Goal: Task Accomplishment & Management: Manage account settings

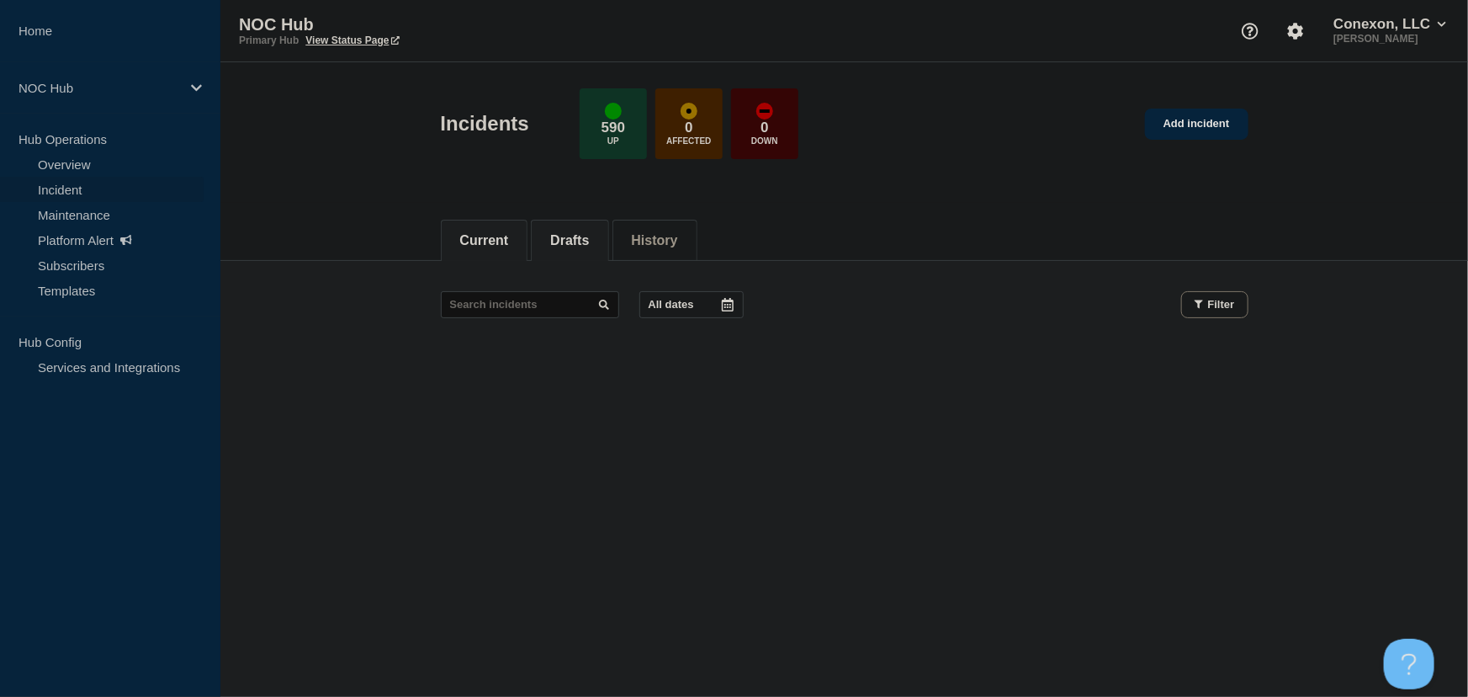
click at [570, 241] on button "Drafts" at bounding box center [569, 240] width 39 height 15
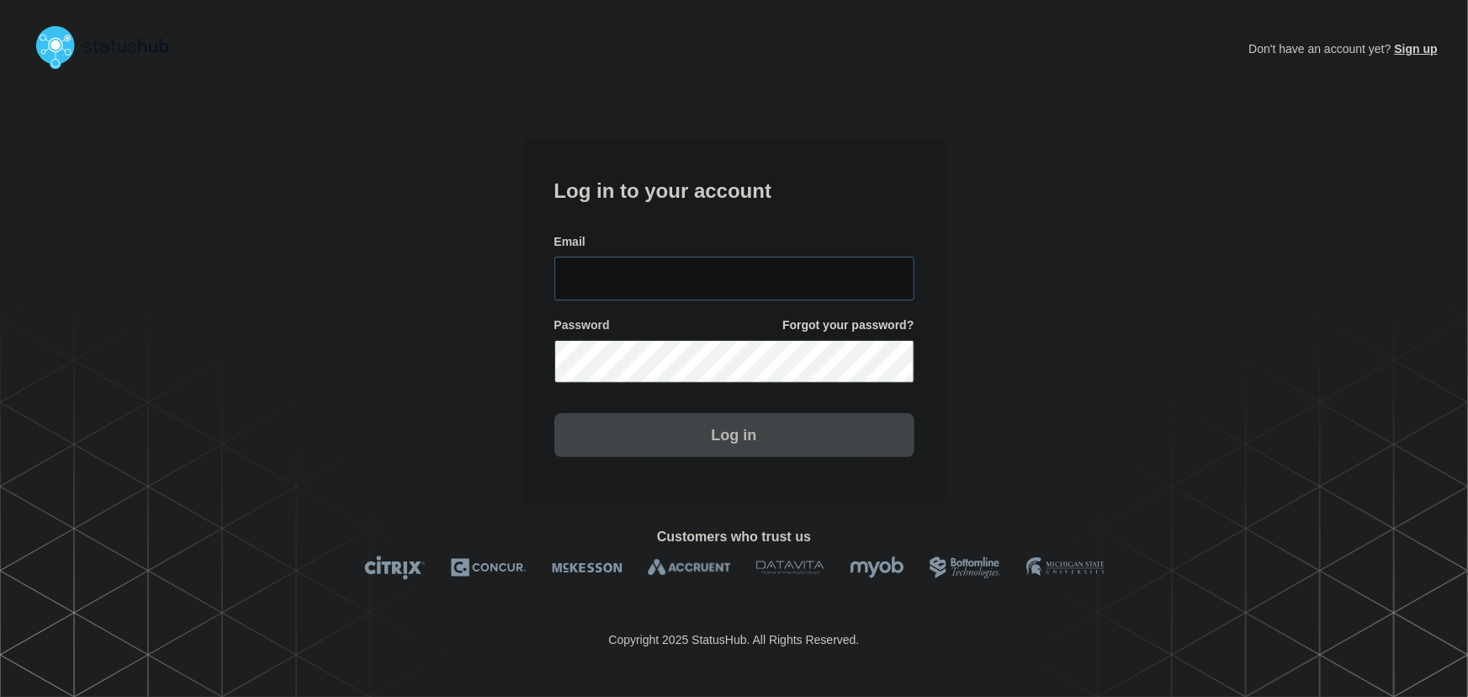
type input "tyler.wolkey@conexon.us"
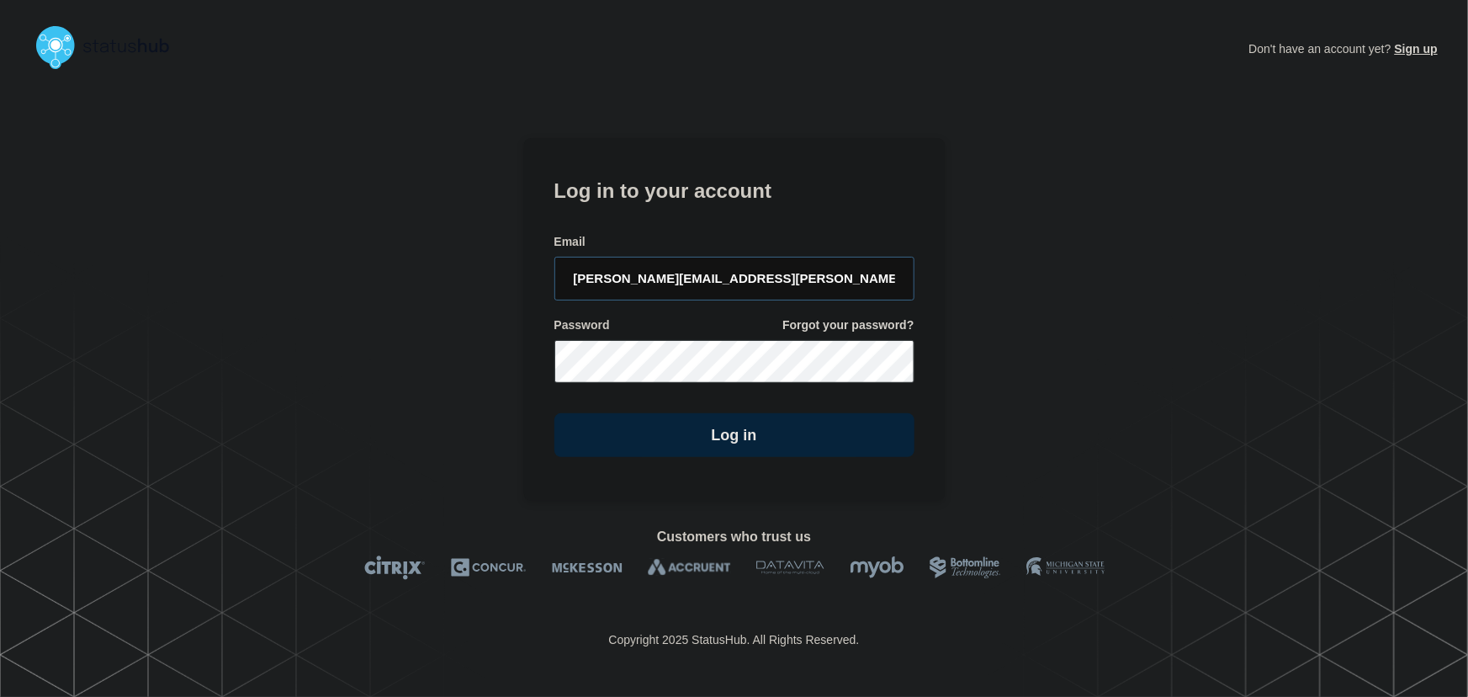
drag, startPoint x: 732, startPoint y: 275, endPoint x: 713, endPoint y: 231, distance: 47.8
click at [732, 275] on input "tyler.wolkey@conexon.us" at bounding box center [734, 279] width 360 height 44
click at [707, 210] on form "Log in to your account Email tyler.wolkey@conexon.us Password Forgot your passw…" at bounding box center [734, 315] width 360 height 284
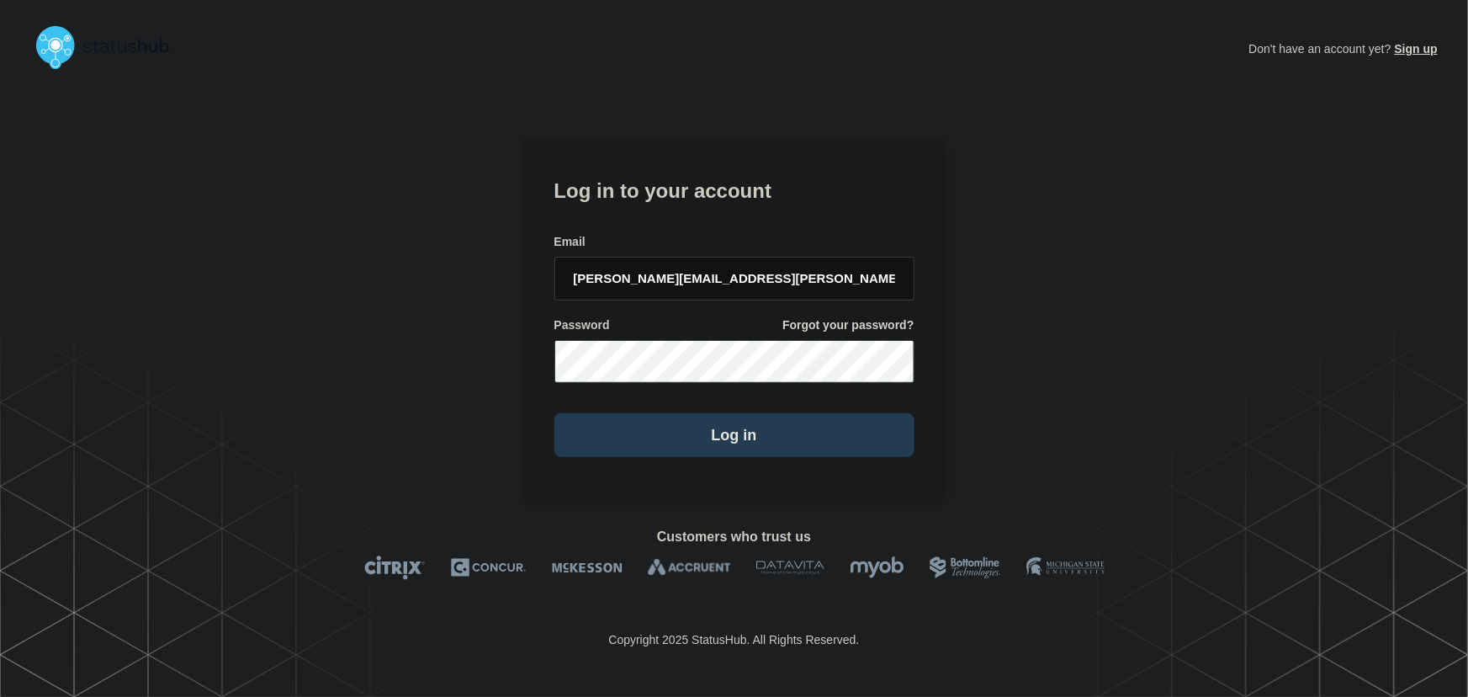
click at [724, 415] on button "Log in" at bounding box center [734, 435] width 360 height 44
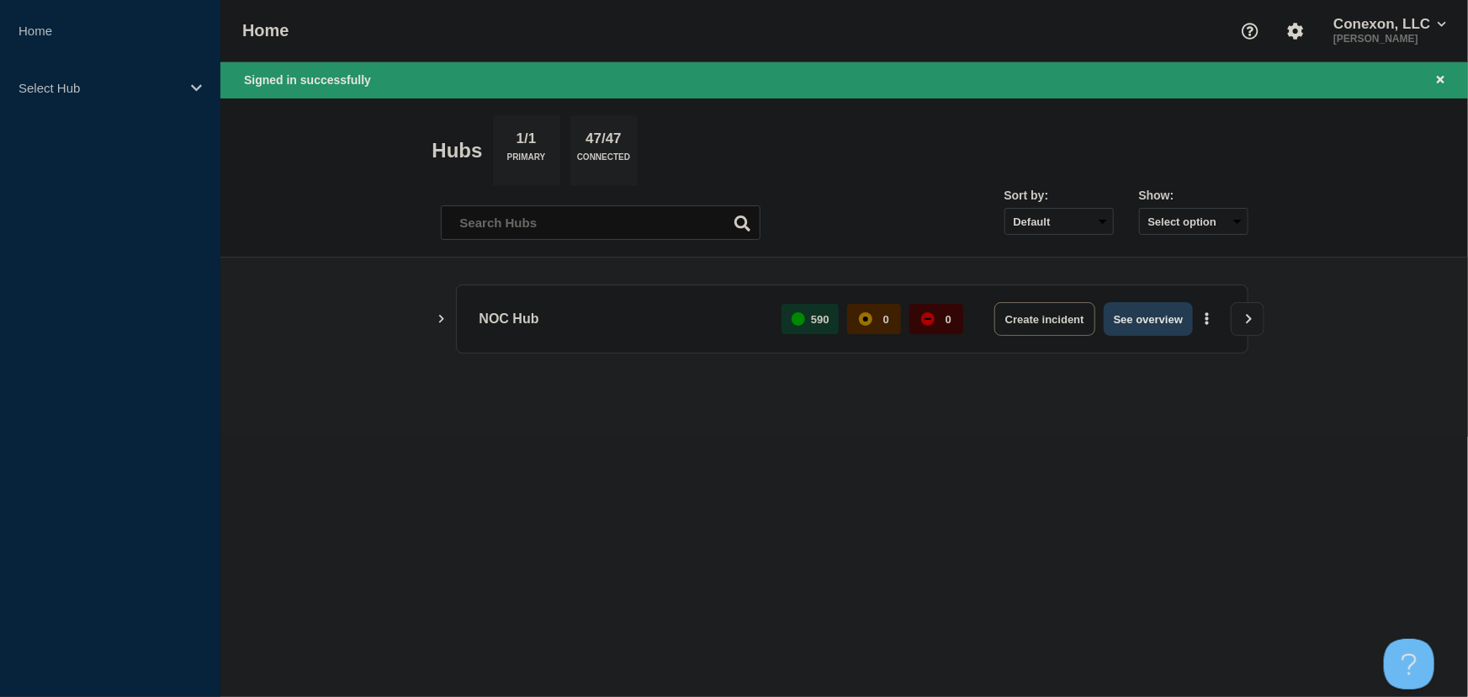
click at [1137, 326] on button "See overview" at bounding box center [1148, 319] width 89 height 34
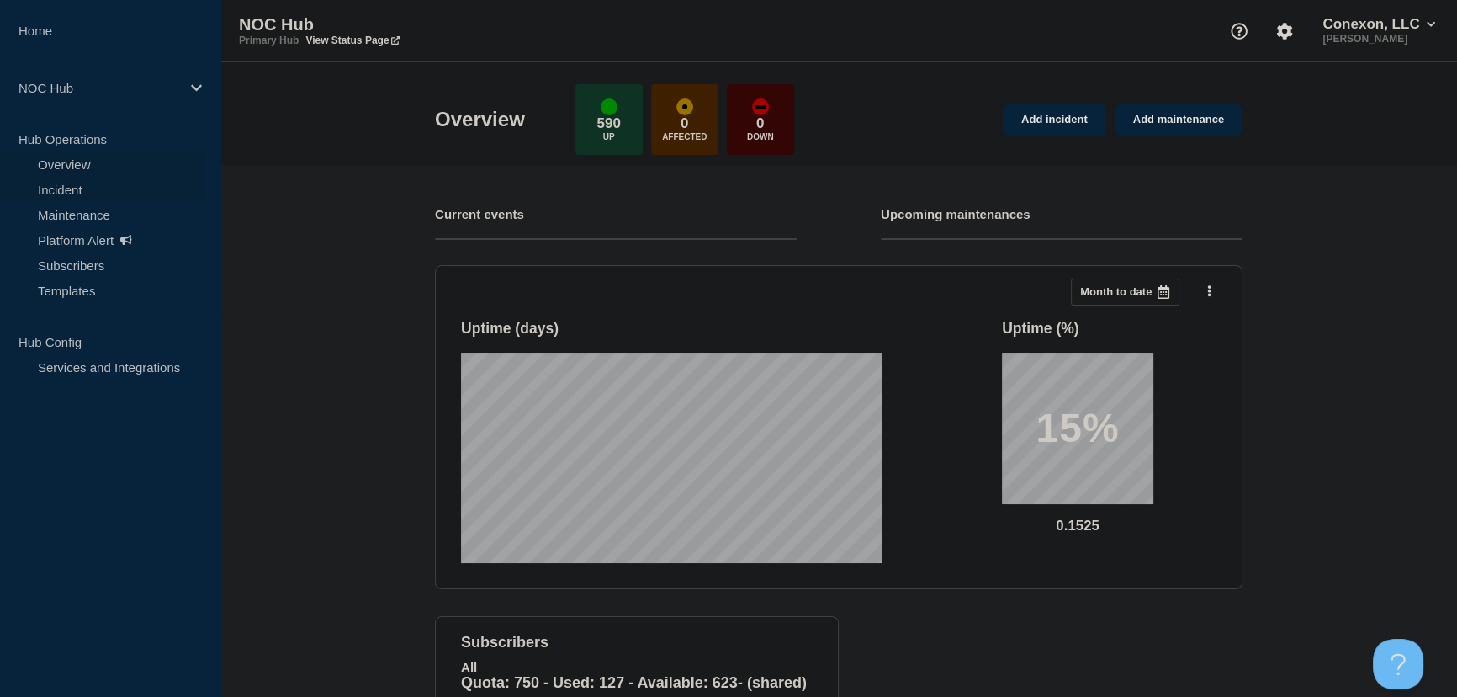
click at [67, 187] on link "Incident" at bounding box center [102, 189] width 204 height 25
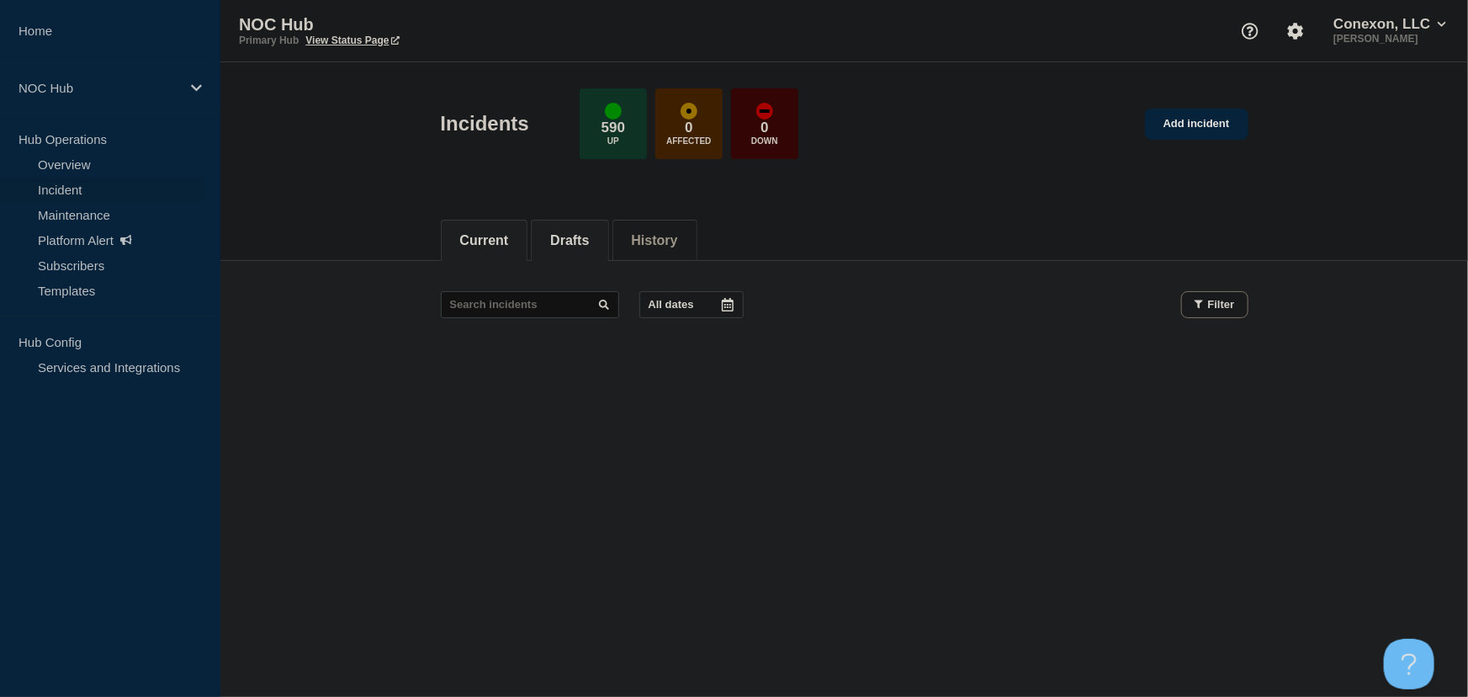
click at [589, 239] on button "Drafts" at bounding box center [569, 240] width 39 height 15
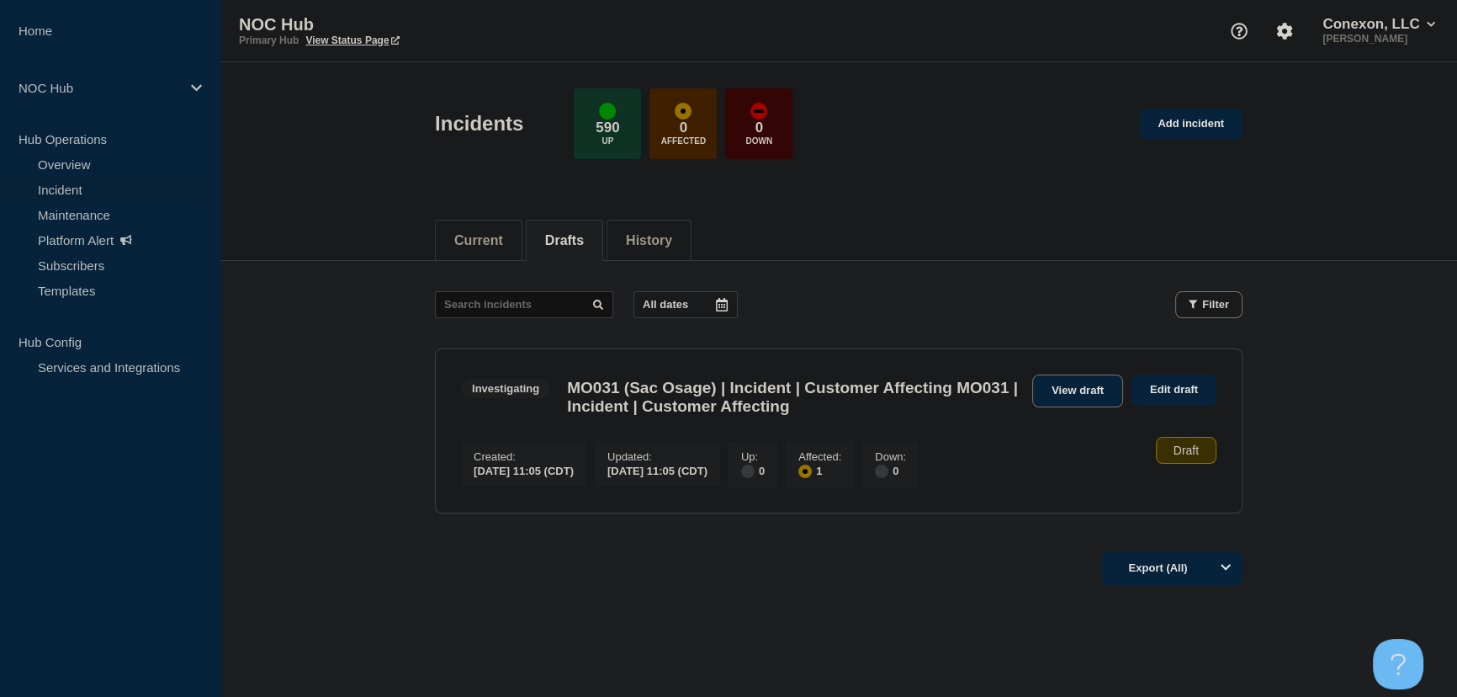
click at [1069, 391] on link "View draft" at bounding box center [1077, 390] width 91 height 33
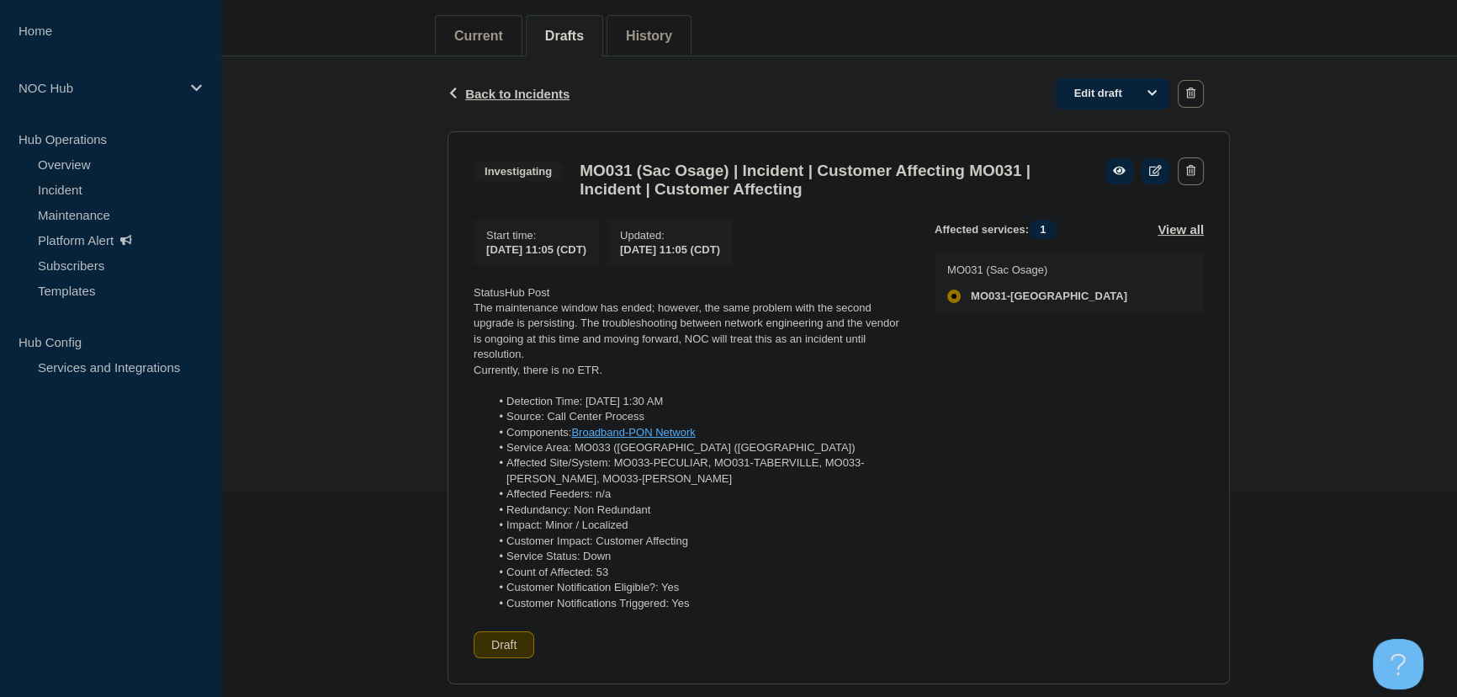
scroll to position [229, 0]
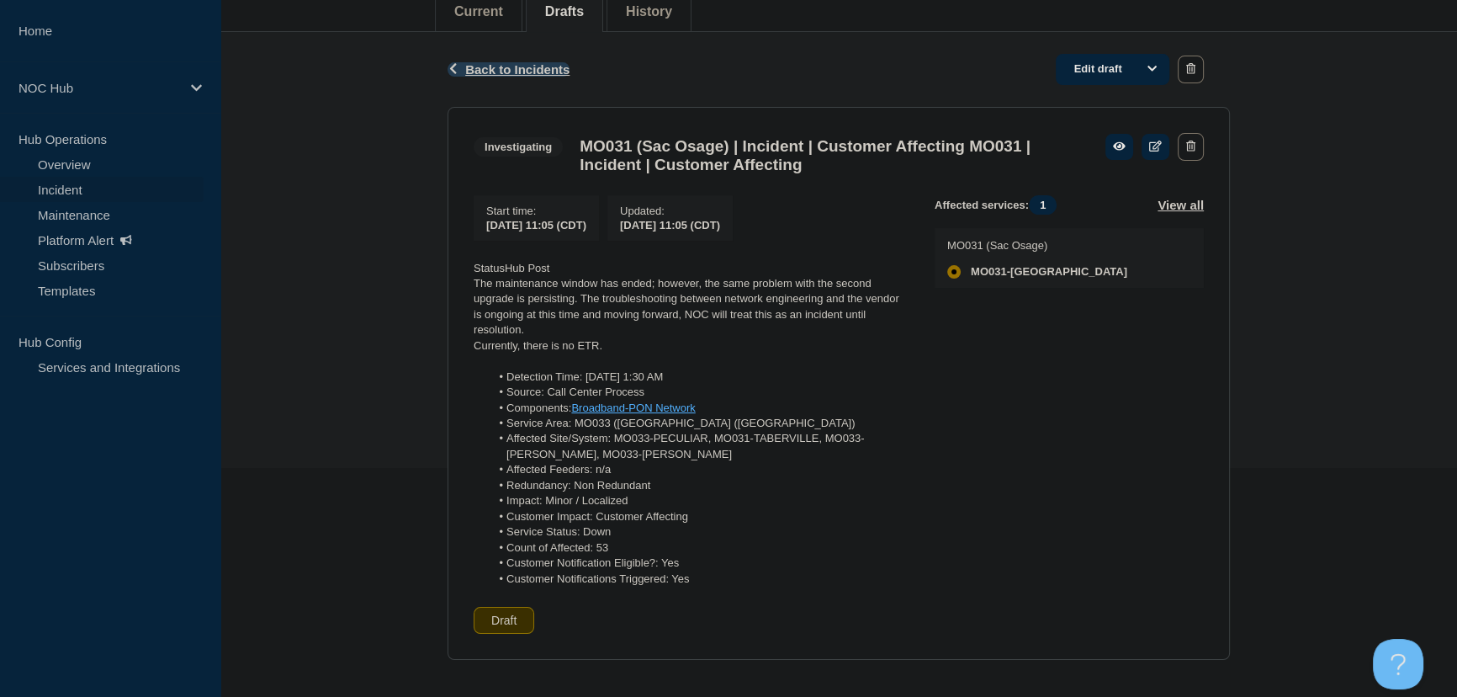
click at [544, 67] on span "Back to Incidents" at bounding box center [517, 69] width 104 height 14
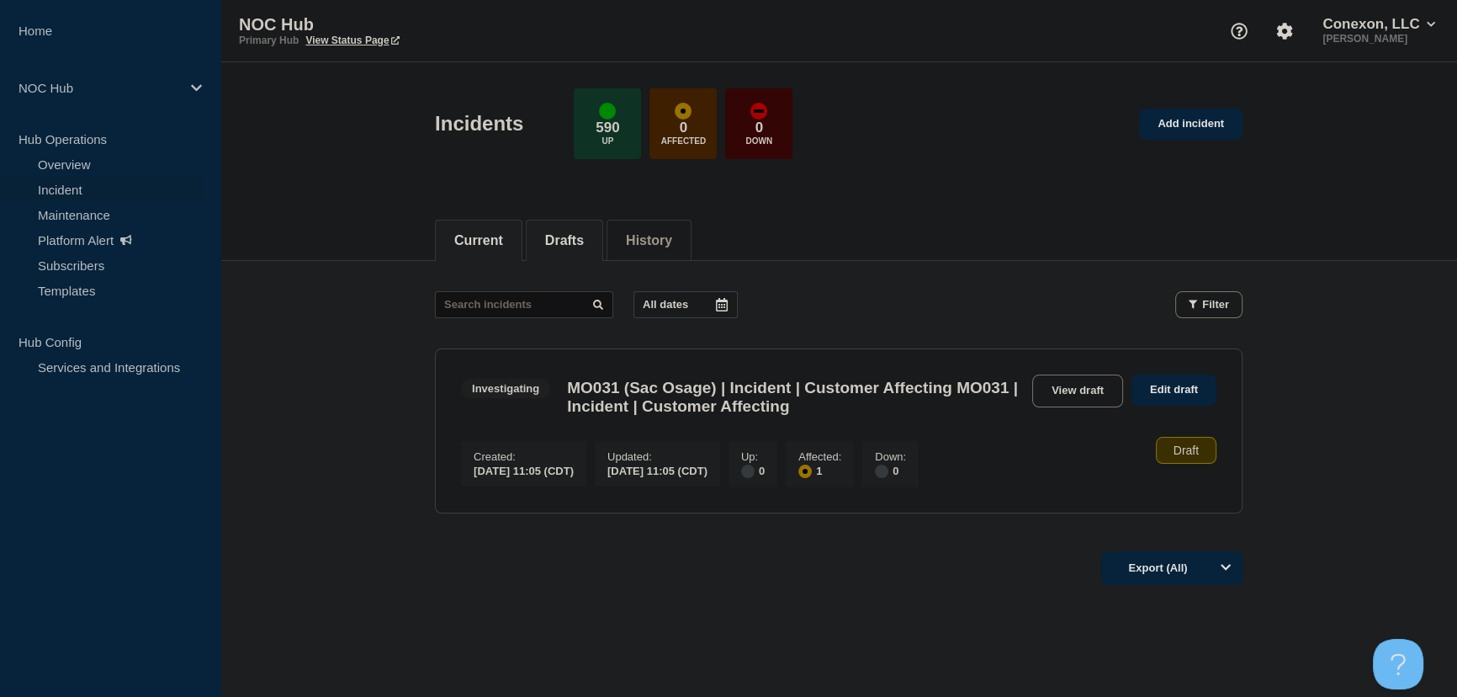
click at [505, 248] on li "Current" at bounding box center [479, 240] width 88 height 41
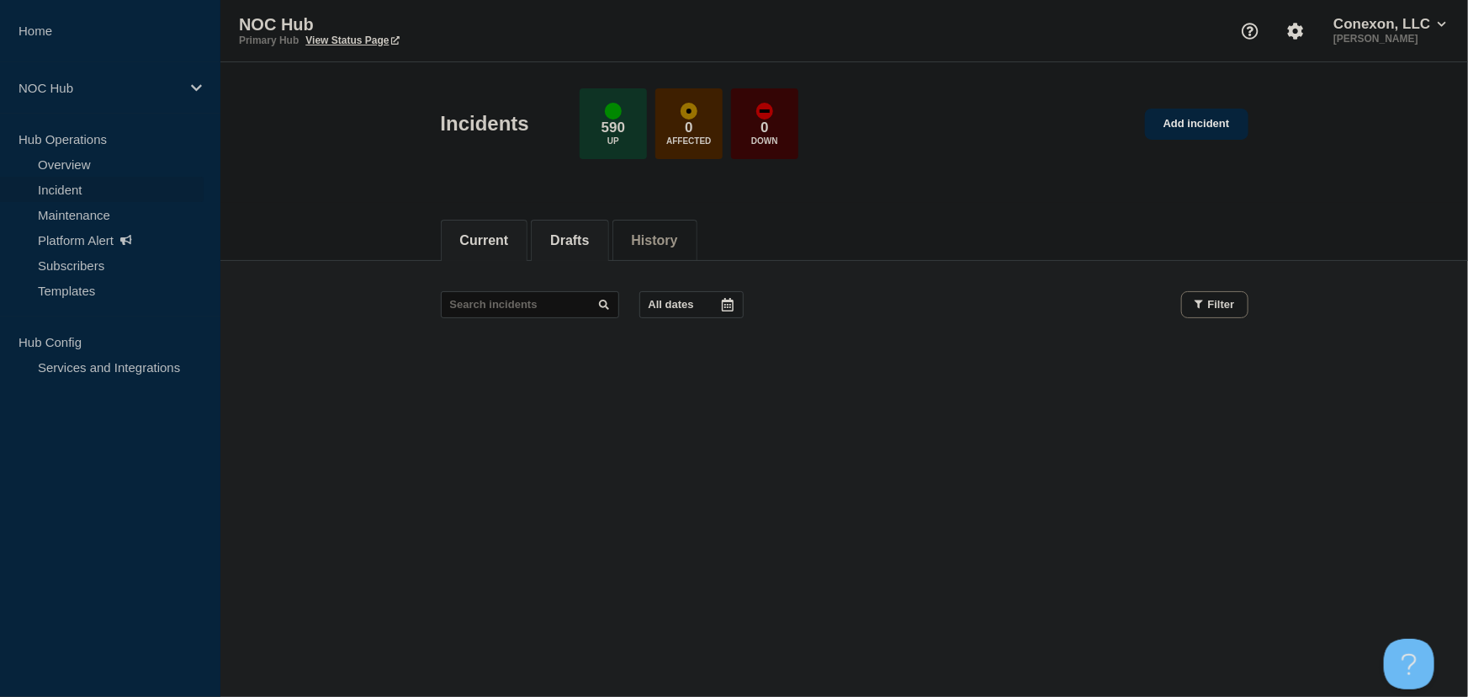
click at [567, 241] on button "Drafts" at bounding box center [569, 240] width 39 height 15
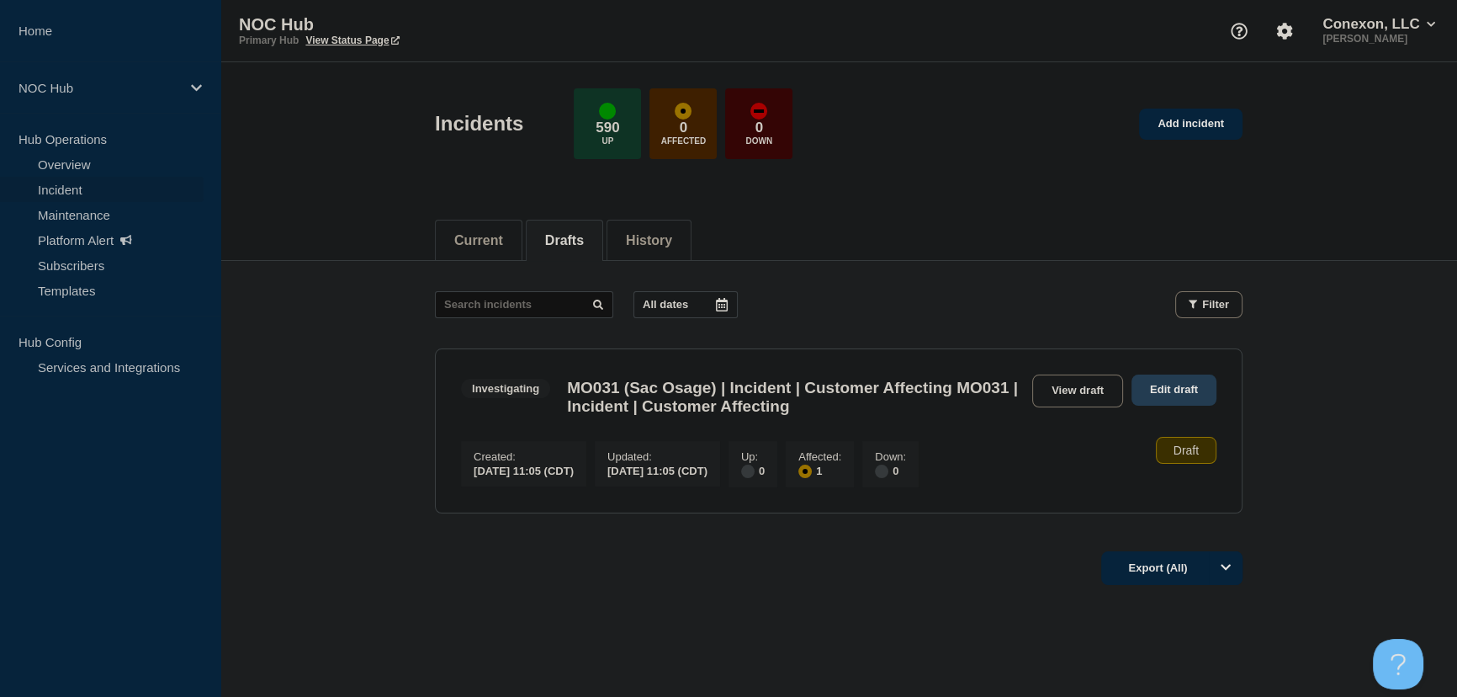
click at [1185, 391] on link "Edit draft" at bounding box center [1174, 389] width 85 height 31
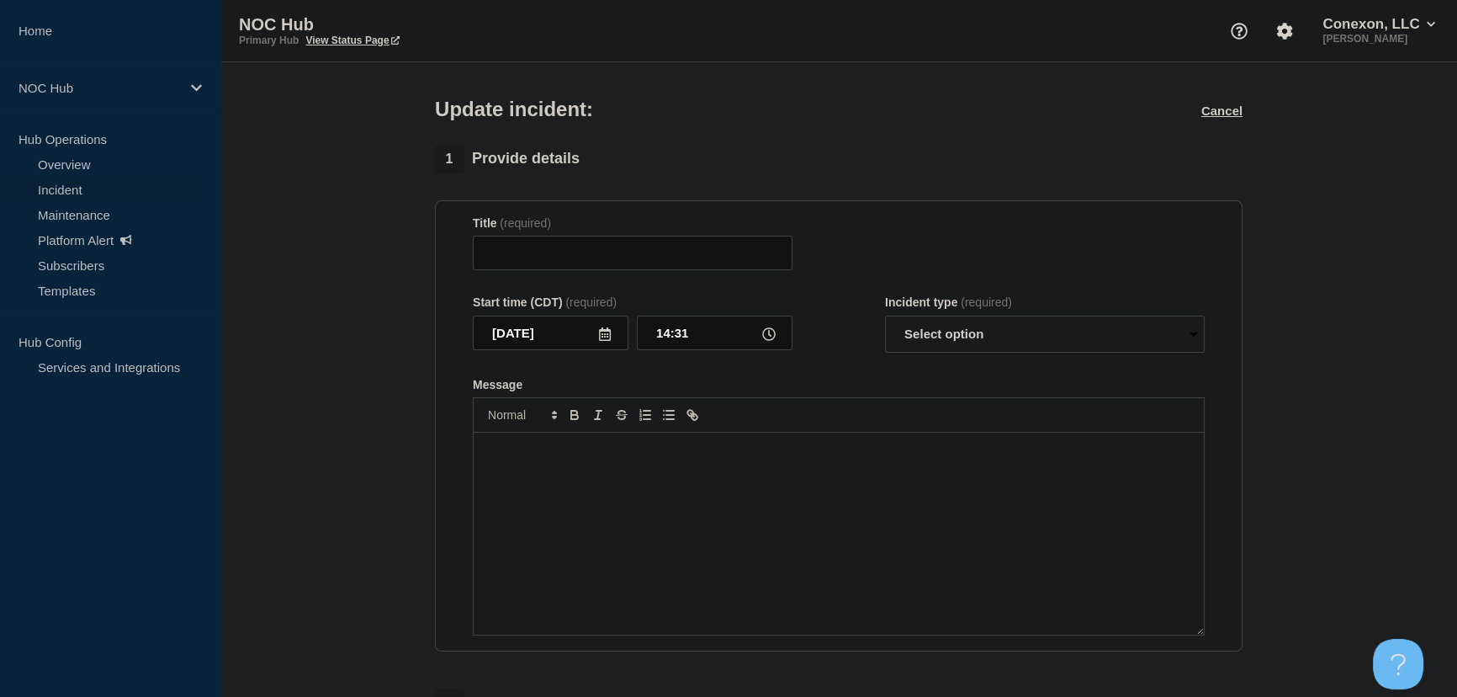
type input "MO031 (Sac Osage) | Incident | Customer Affecting MO031 | Incident | Customer A…"
type input "11:05"
select select "investigating"
radio input "false"
radio input "true"
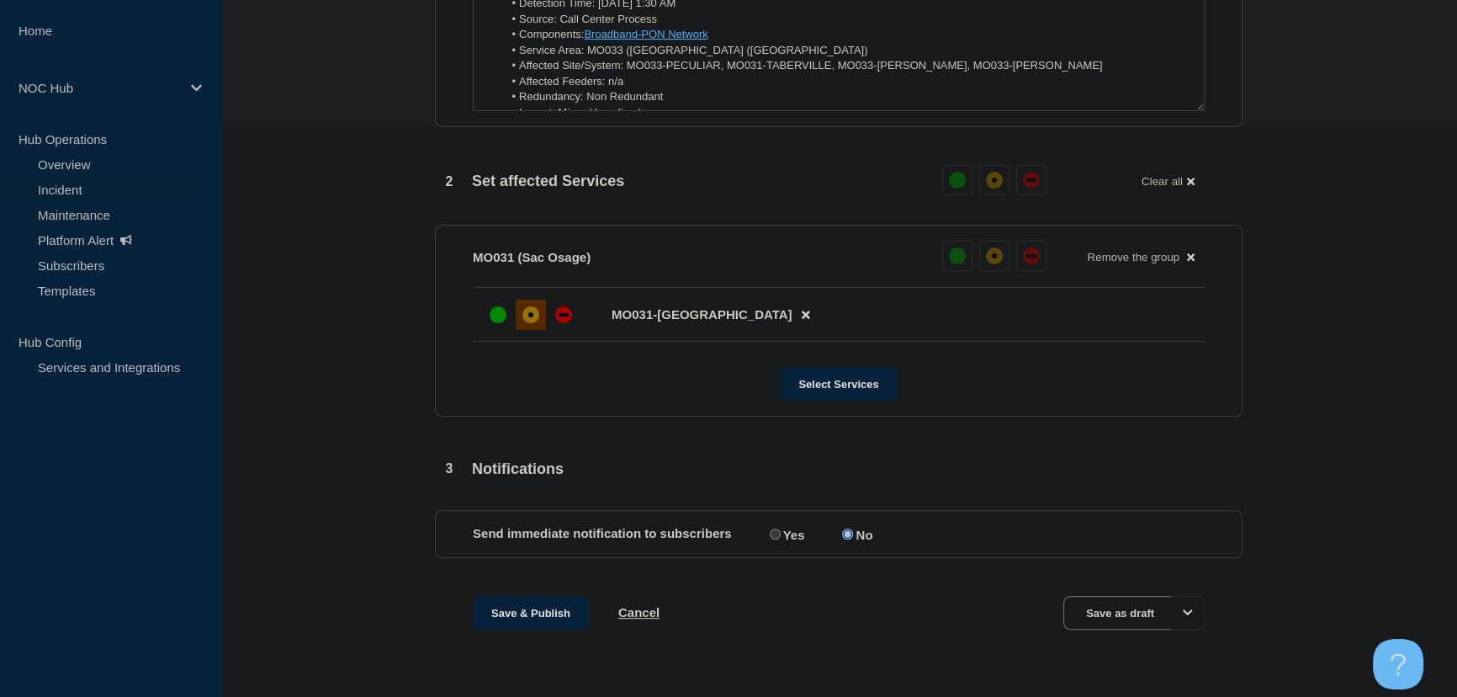
scroll to position [585, 0]
click at [1196, 616] on button "Options" at bounding box center [1188, 613] width 34 height 34
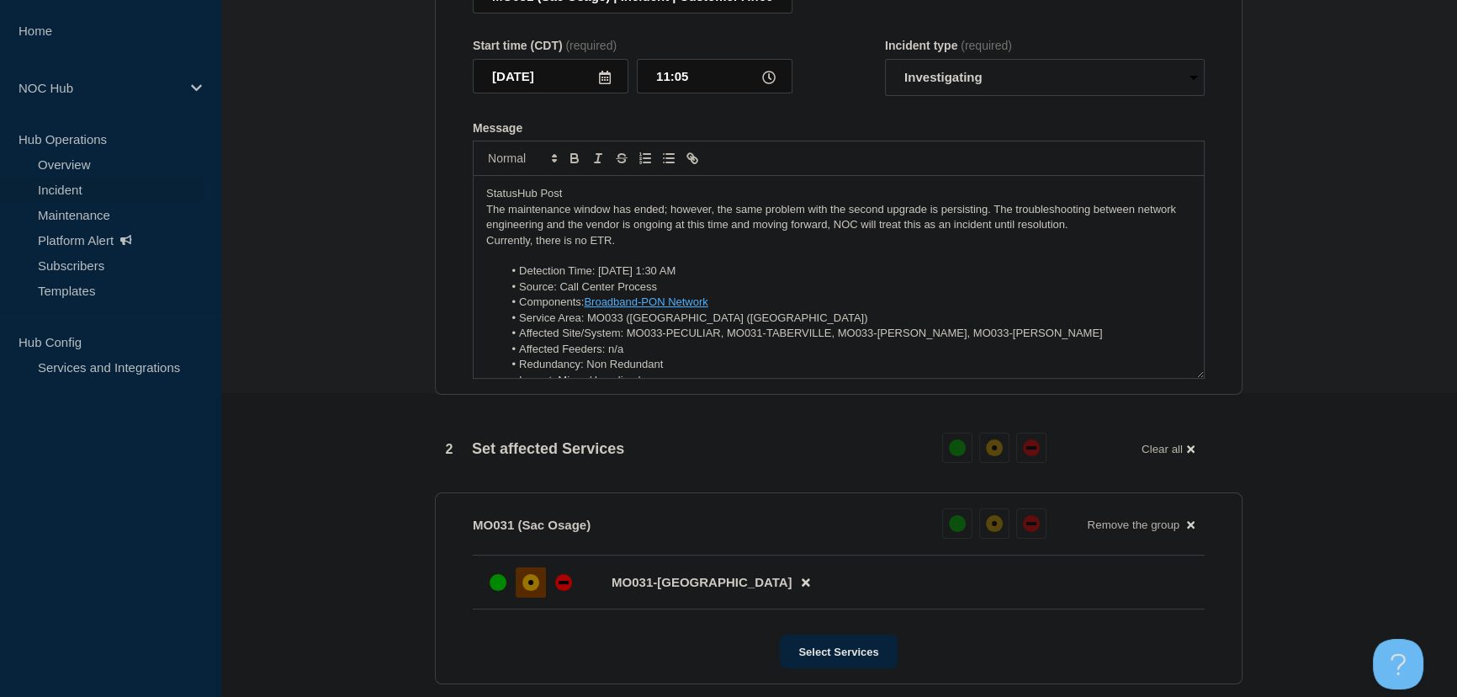
scroll to position [303, 0]
click at [409, 380] on section "1 Provide details Title (required) MO031 (Sac Osage) | Incident | Customer Affe…" at bounding box center [838, 415] width 1237 height 1052
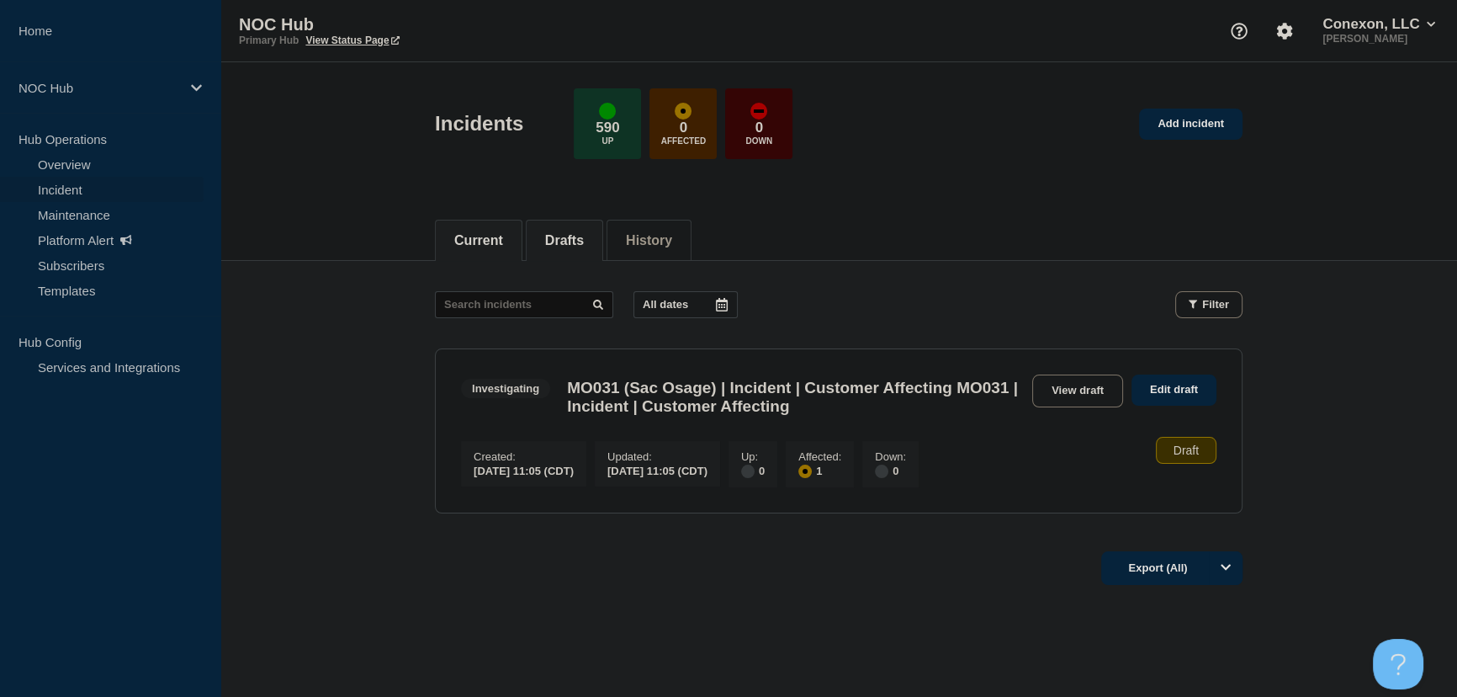
click at [512, 256] on li "Current" at bounding box center [479, 240] width 88 height 41
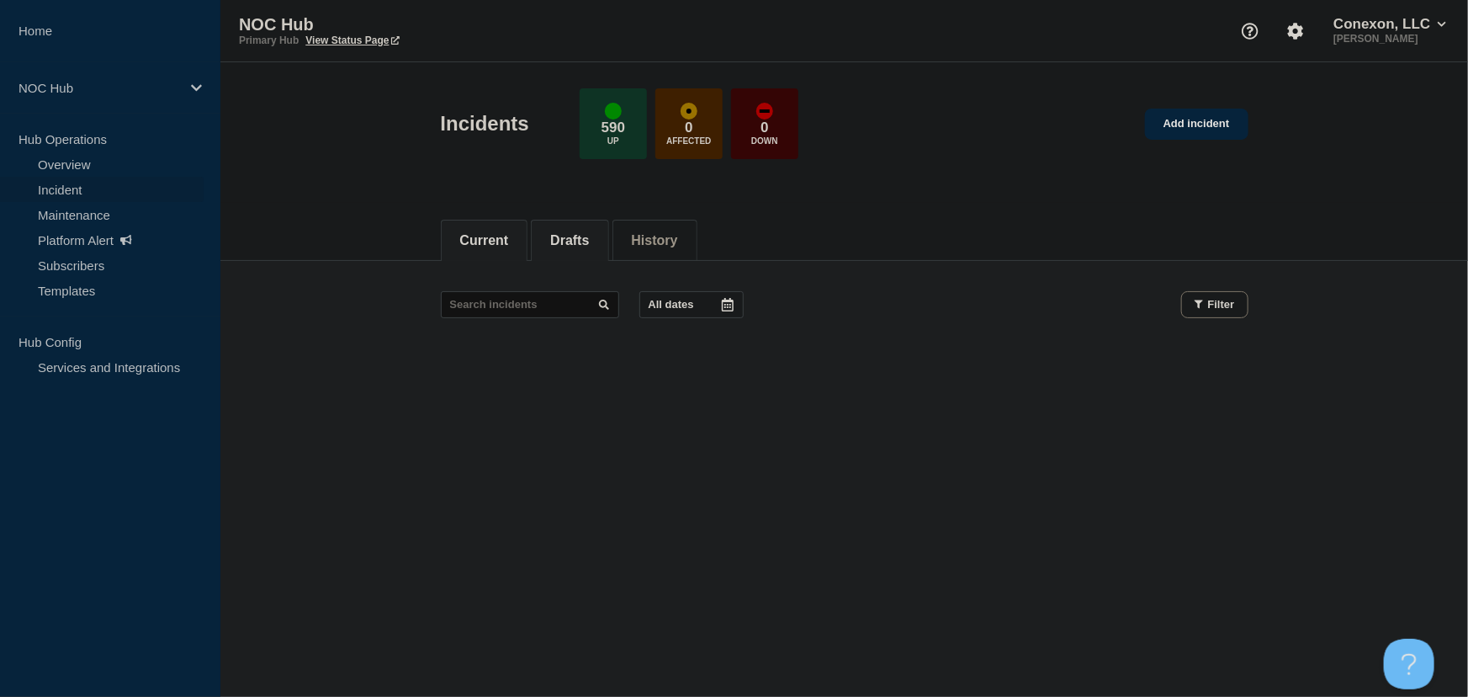
click at [589, 239] on button "Drafts" at bounding box center [569, 240] width 39 height 15
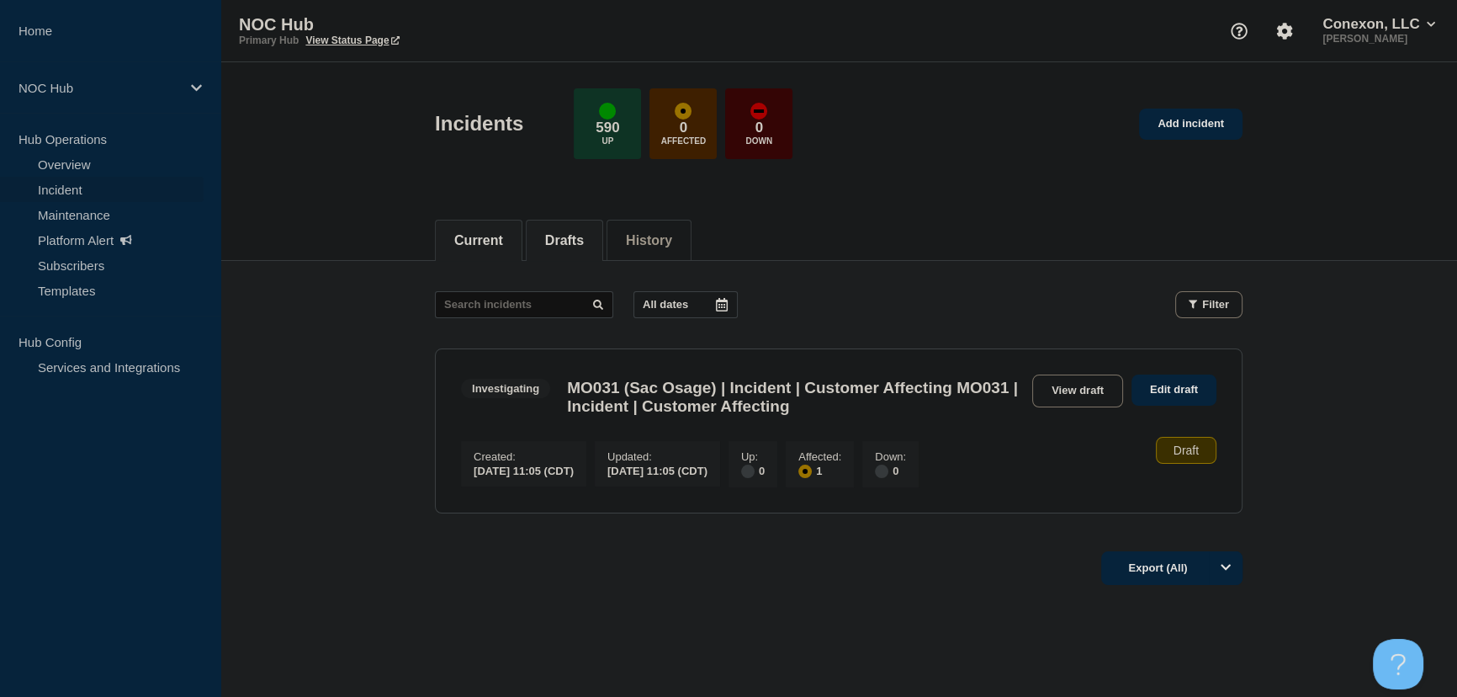
click at [482, 236] on button "Current" at bounding box center [478, 240] width 49 height 15
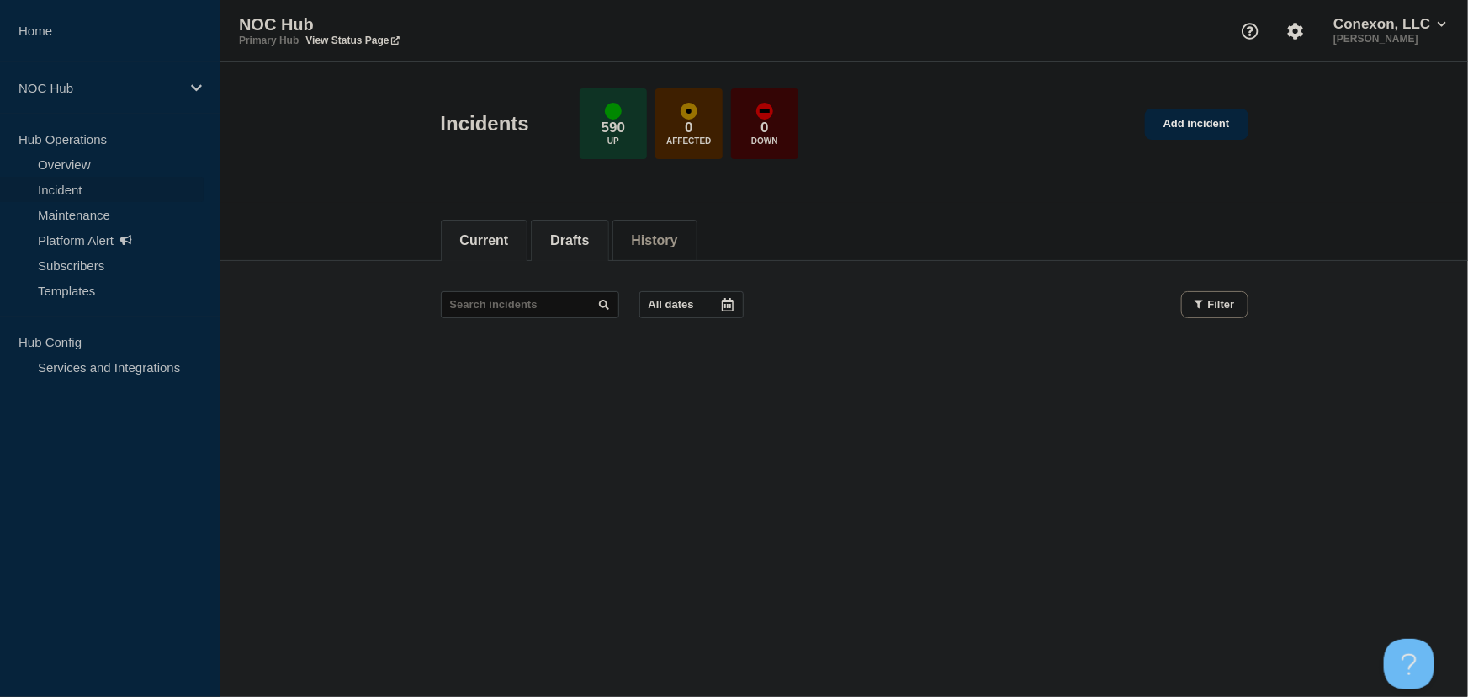
click at [586, 236] on button "Drafts" at bounding box center [569, 240] width 39 height 15
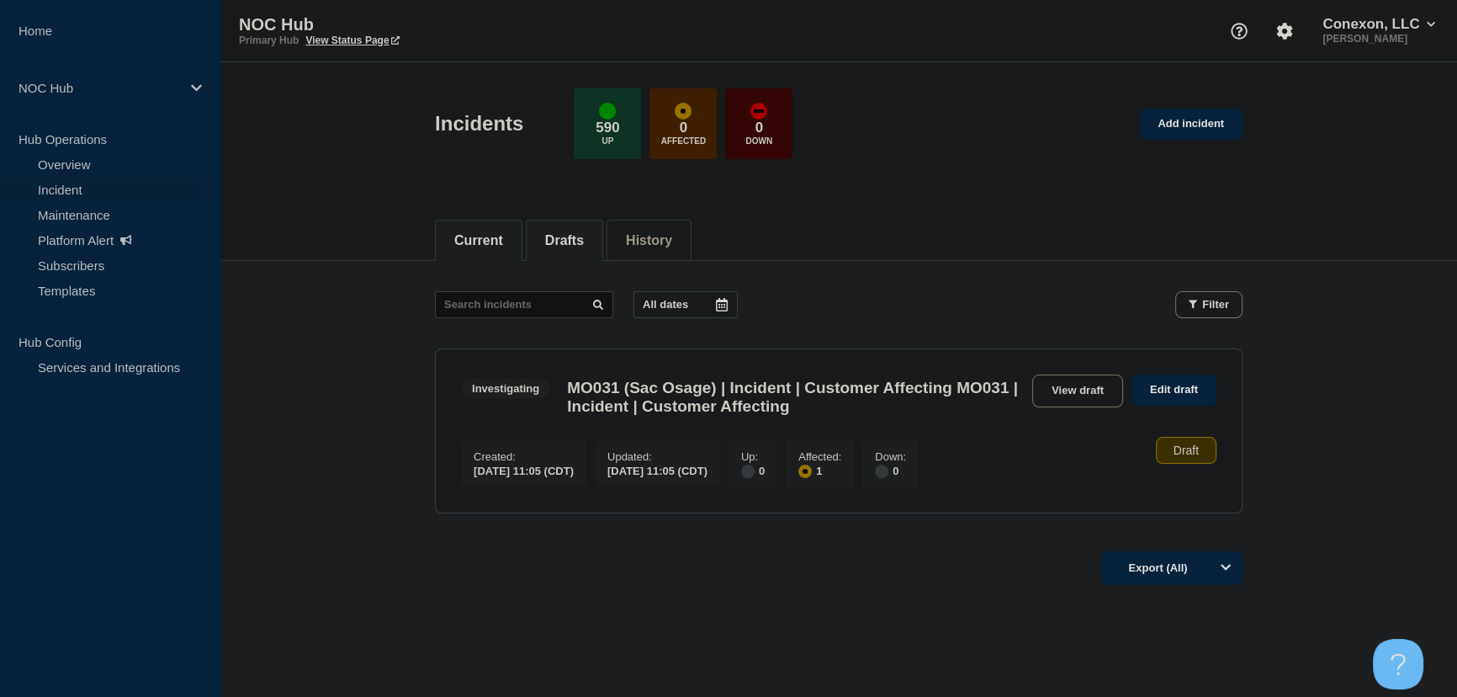
click at [503, 233] on button "Current" at bounding box center [478, 240] width 49 height 15
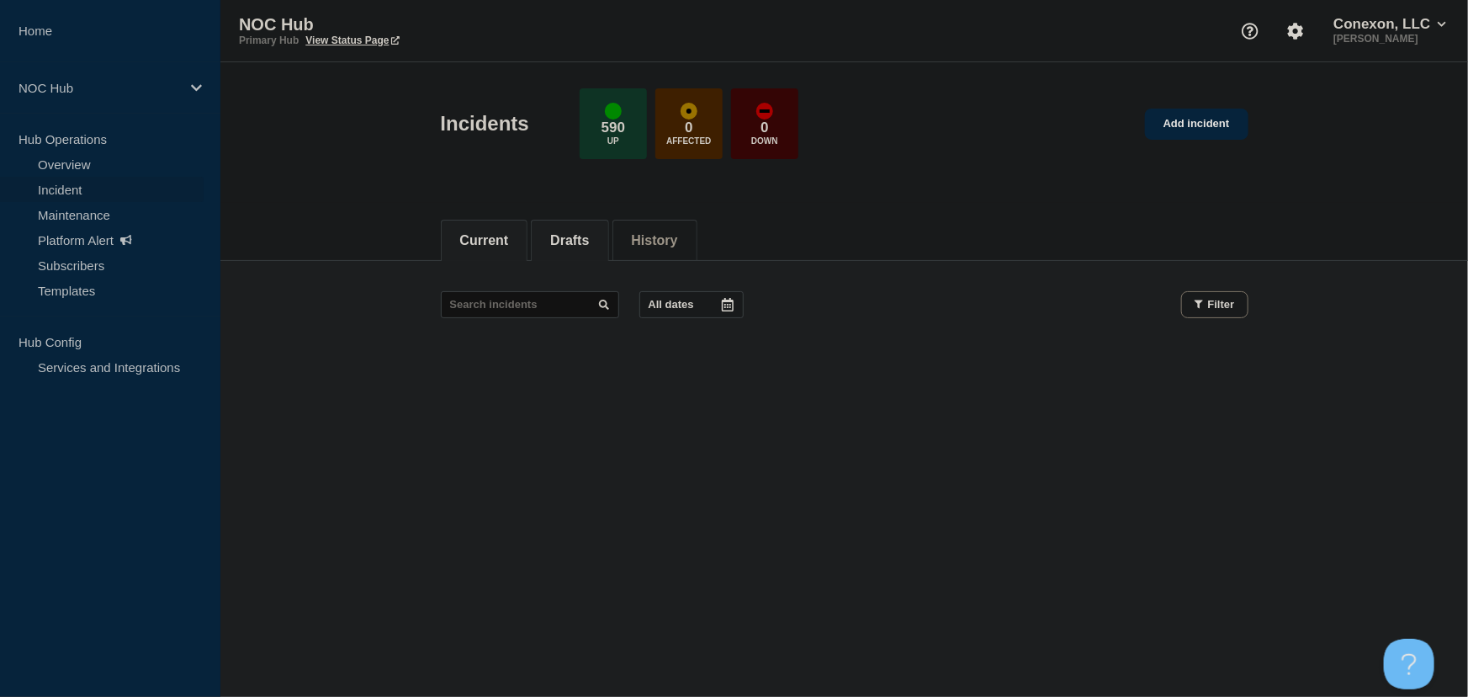
click at [565, 249] on li "Drafts" at bounding box center [569, 240] width 77 height 41
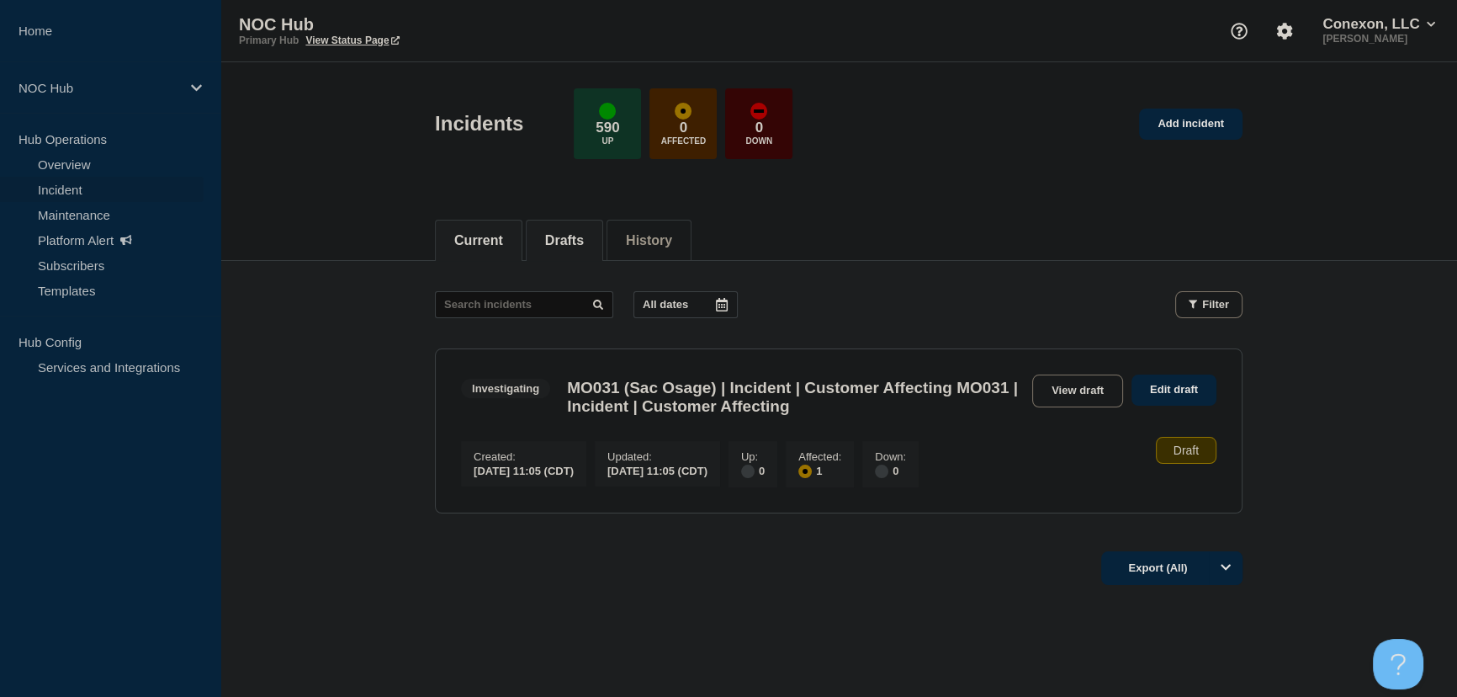
click at [468, 236] on button "Current" at bounding box center [478, 240] width 49 height 15
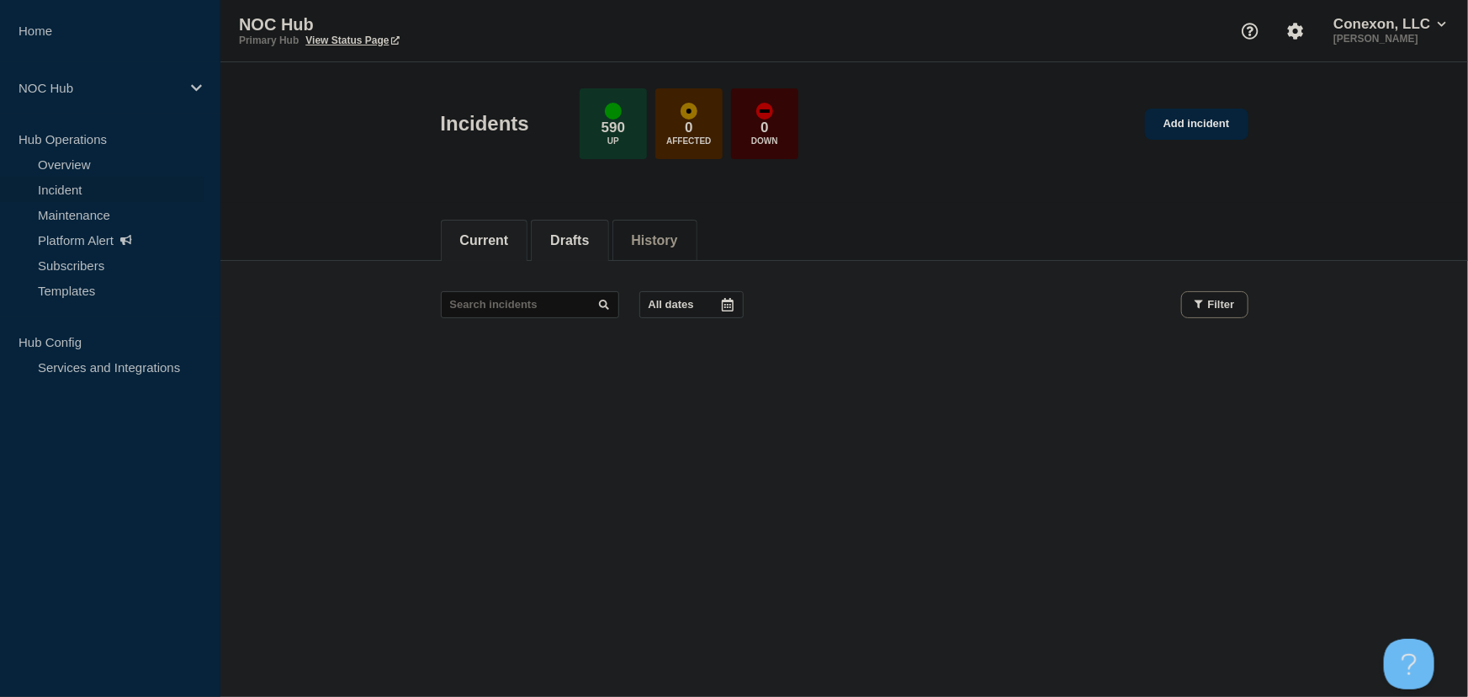
click at [577, 233] on button "Drafts" at bounding box center [569, 240] width 39 height 15
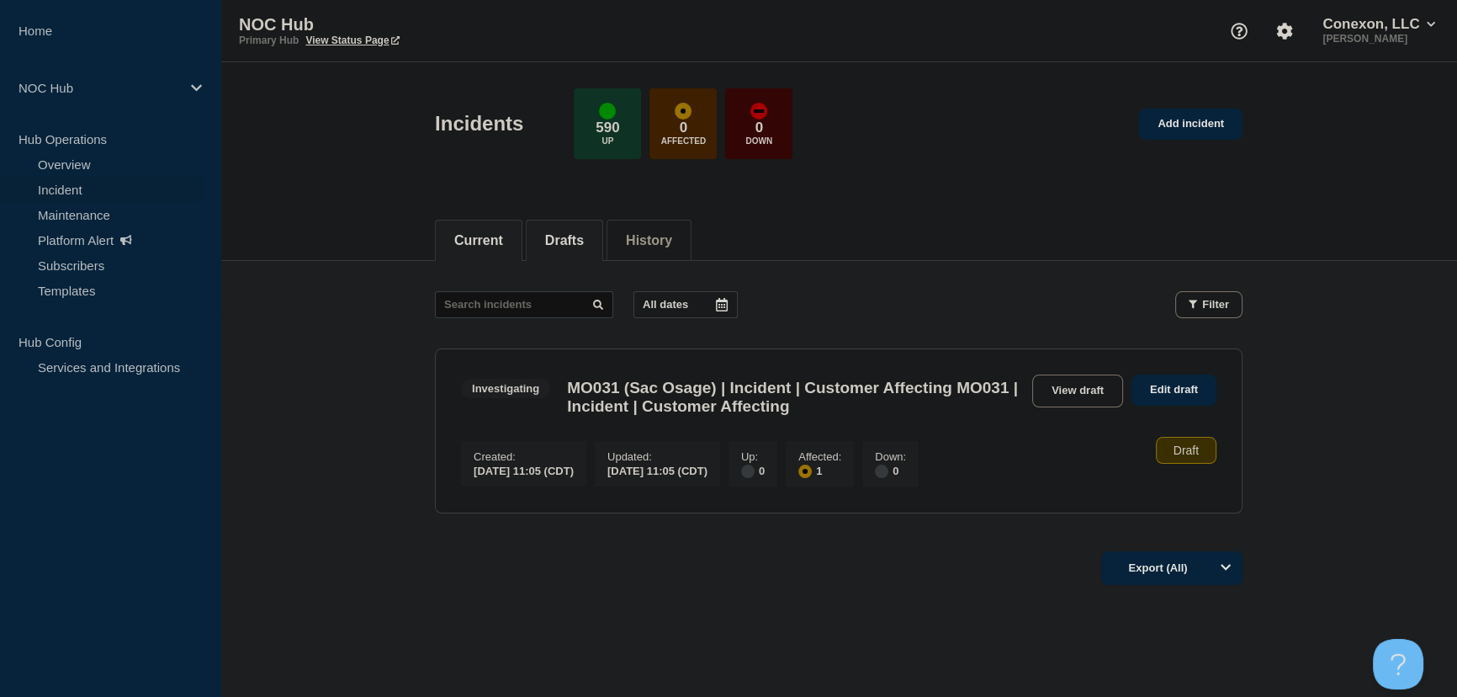
click at [484, 236] on button "Current" at bounding box center [478, 240] width 49 height 15
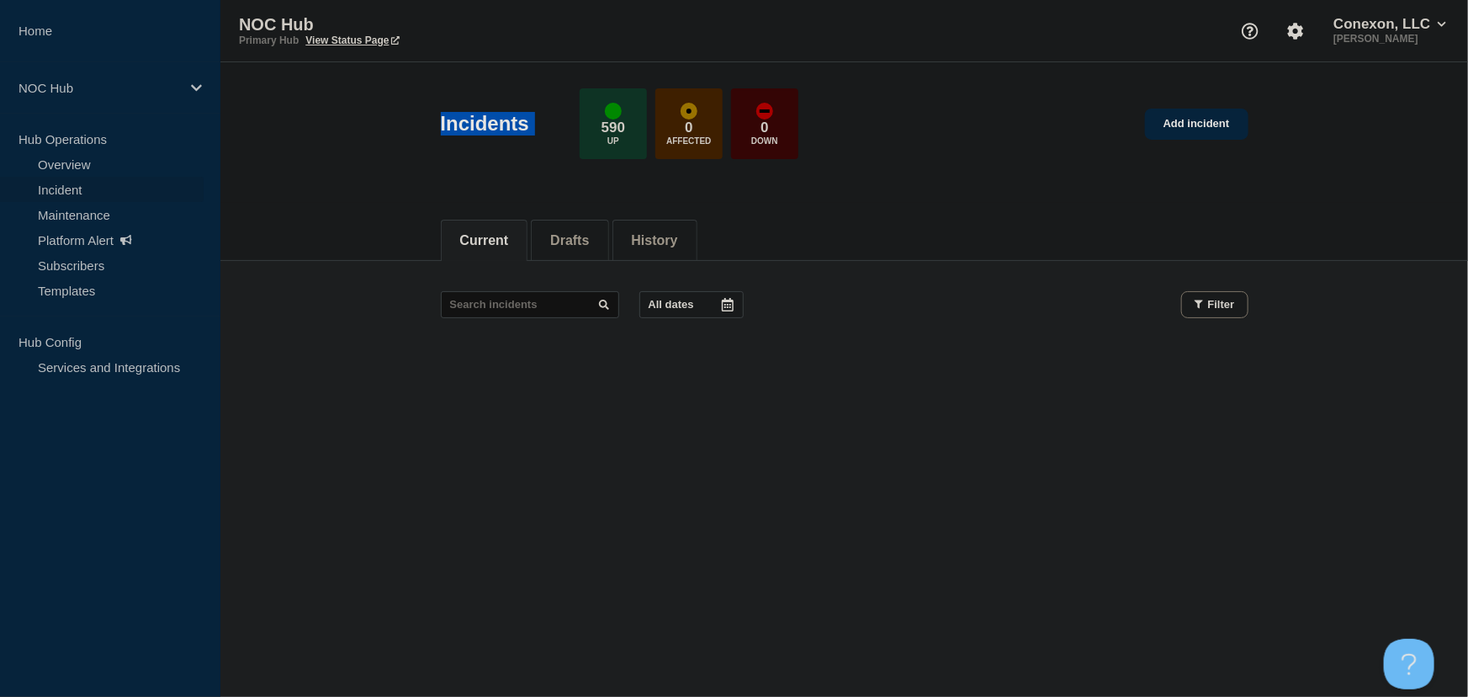
drag, startPoint x: 323, startPoint y: 113, endPoint x: 601, endPoint y: 125, distance: 277.9
click at [601, 125] on header "Incidents 590 Up 0 Affected 0 Down Add incident" at bounding box center [844, 132] width 1248 height 141
click at [539, 151] on div "Incidents 590 Up 0 Affected 0 Down" at bounding box center [620, 123] width 358 height 71
drag, startPoint x: 421, startPoint y: 231, endPoint x: 746, endPoint y: 244, distance: 325.9
click at [746, 244] on div "Current Drafts History" at bounding box center [844, 232] width 1248 height 58
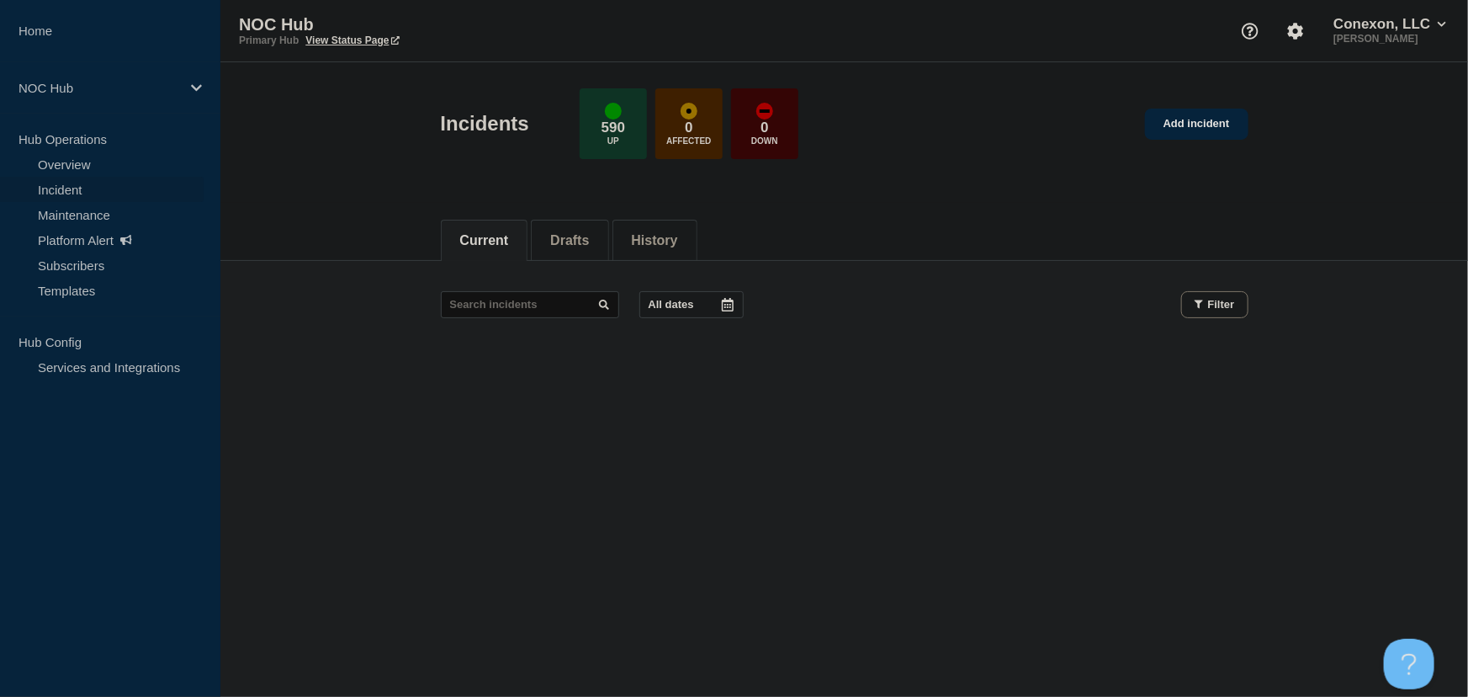
click at [572, 169] on header "Incidents 590 Up 0 Affected 0 Down Add incident" at bounding box center [844, 132] width 1248 height 141
